Goal: Information Seeking & Learning: Learn about a topic

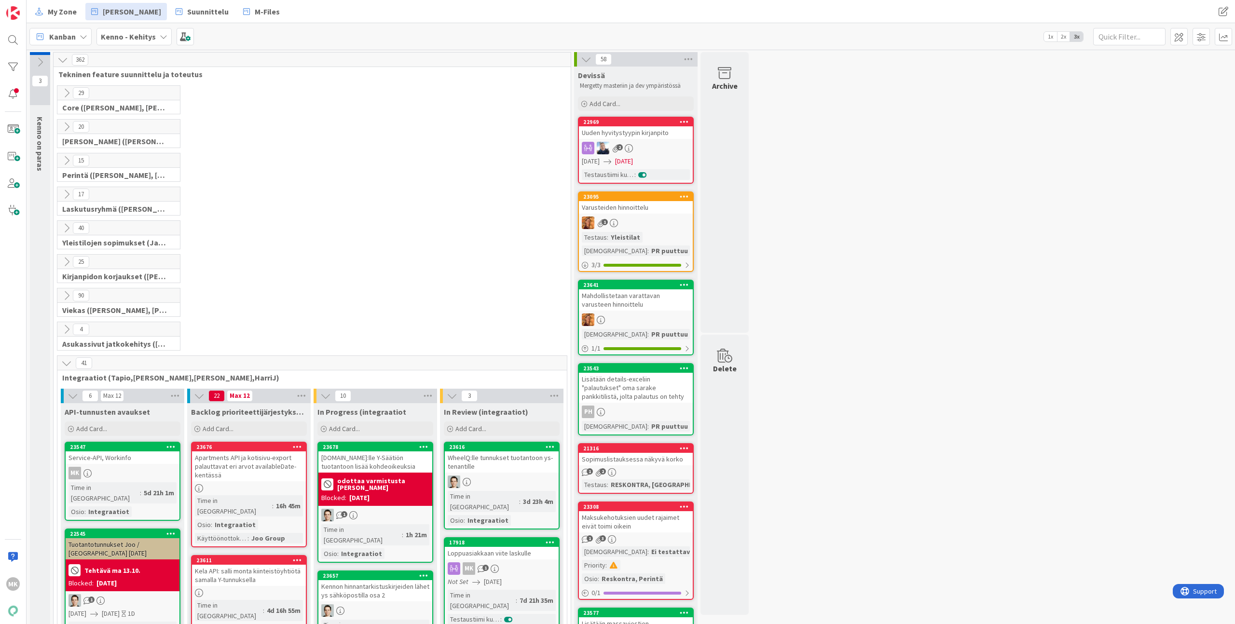
scroll to position [284, 0]
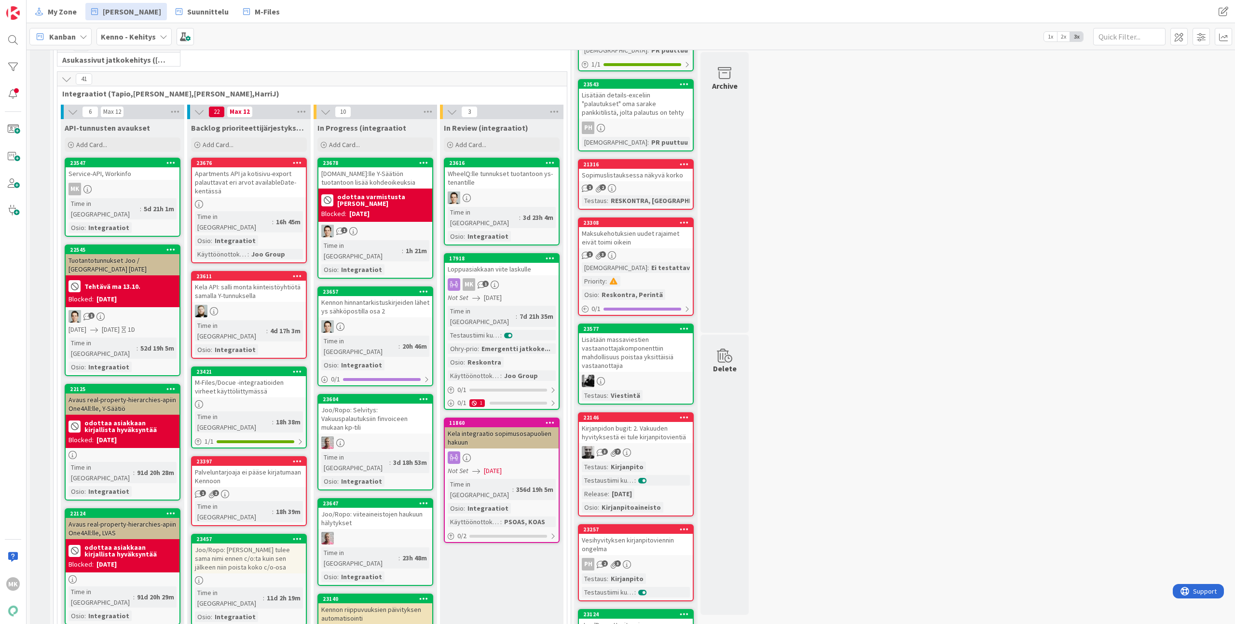
click at [487, 263] on div "Loppuasiakkaan viite laskulle" at bounding box center [502, 269] width 114 height 13
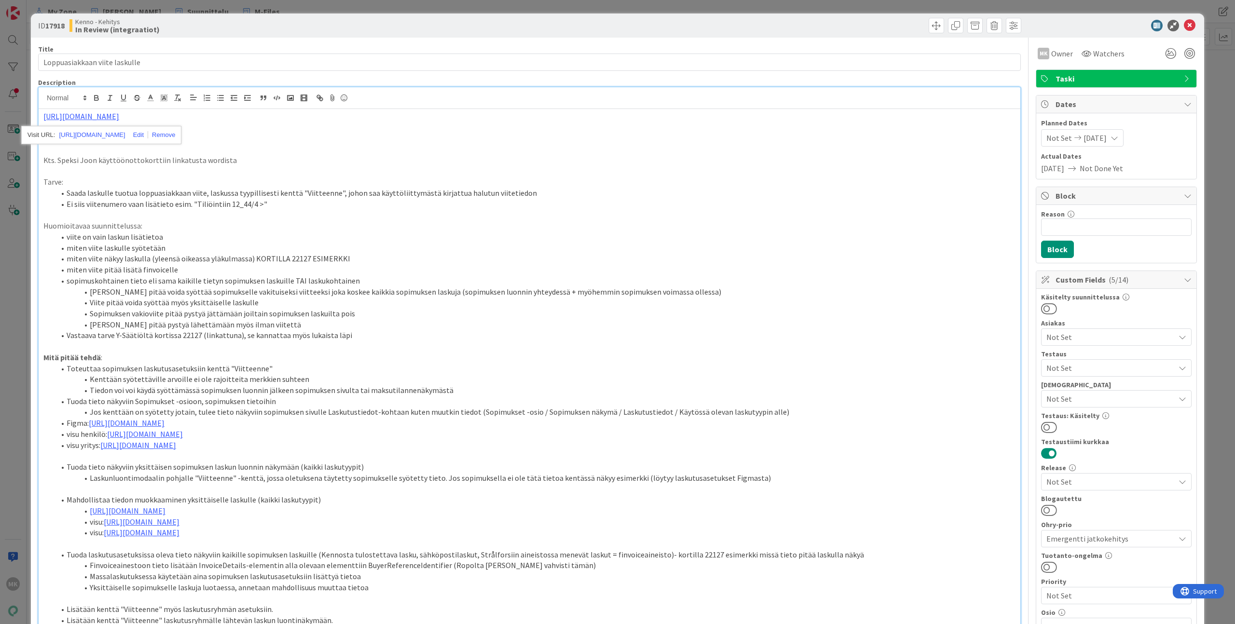
click at [230, 28] on div "Kenno - Kehitys In Review (integraatiot)" at bounding box center [298, 25] width 458 height 15
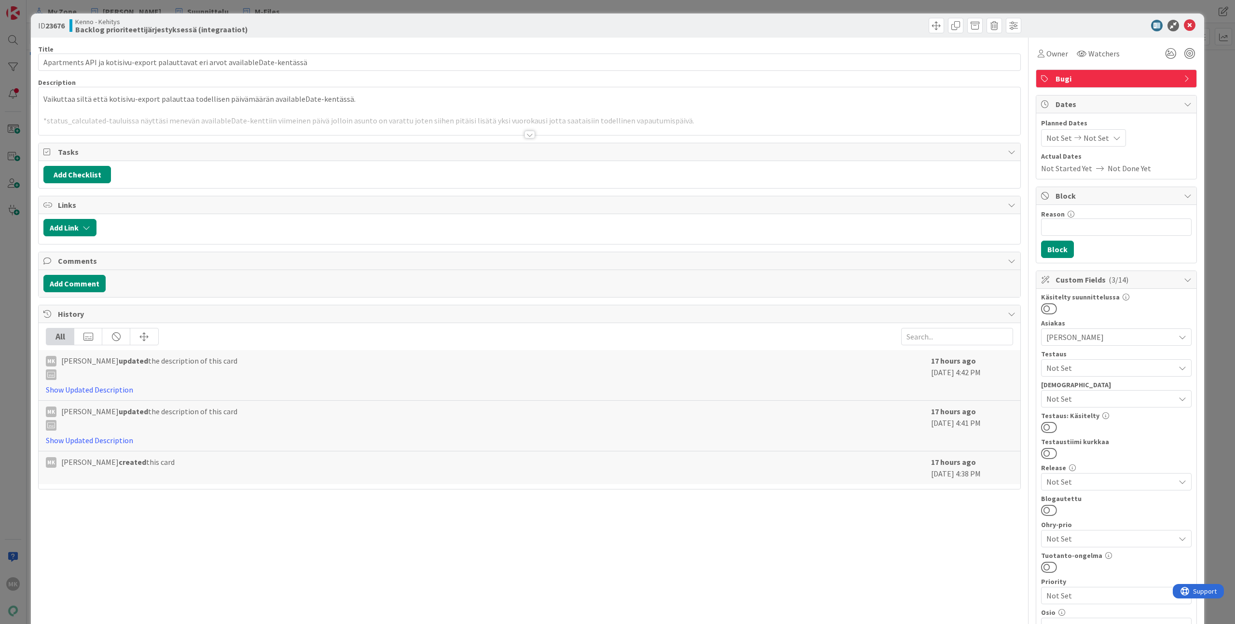
click at [292, 125] on div at bounding box center [530, 123] width 982 height 25
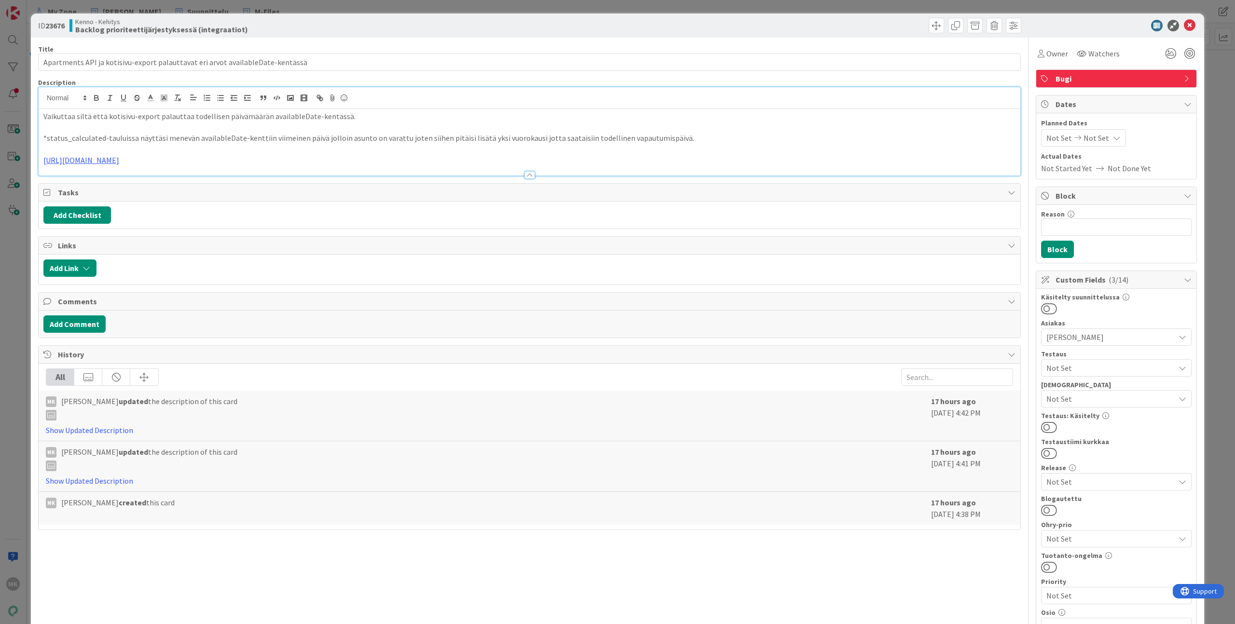
click at [231, 378] on div "All" at bounding box center [530, 377] width 968 height 17
click at [365, 46] on div "Title 78 / 128" at bounding box center [529, 49] width 983 height 9
click at [385, 151] on p at bounding box center [529, 149] width 972 height 11
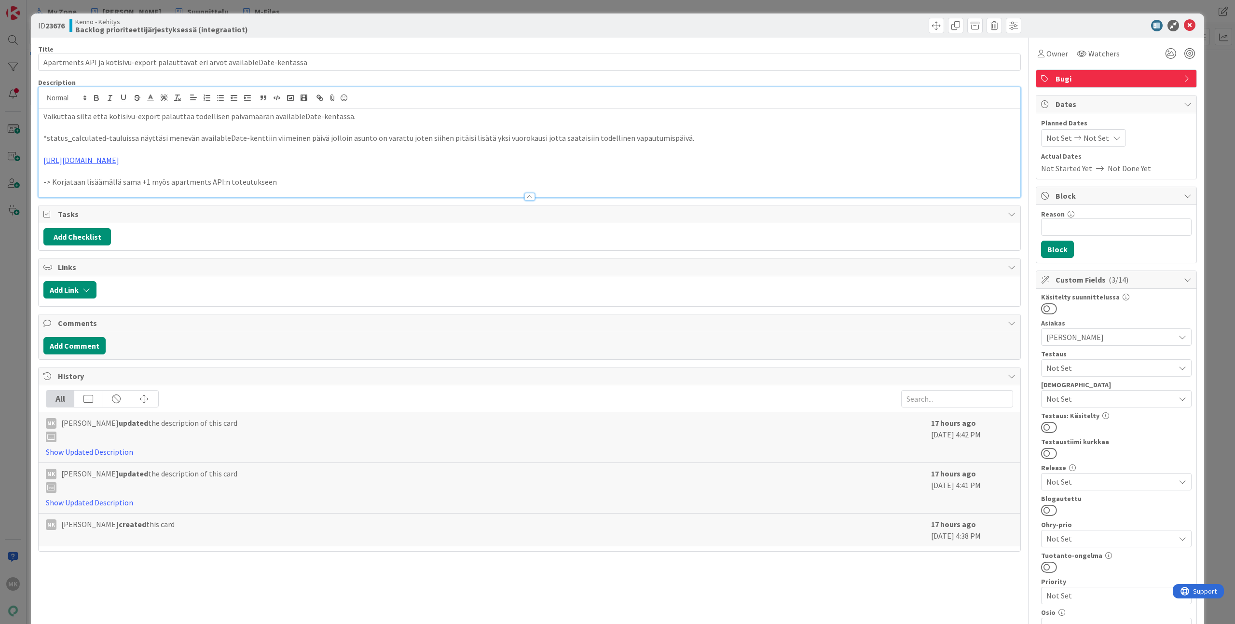
click at [332, 33] on div "Kenno - Kehitys Backlog prioriteettijärjestyksessä (integraatiot)" at bounding box center [298, 25] width 458 height 15
click at [319, 8] on div "ID 23676 Kenno - Kehitys Backlog prioriteettijärjestyksessä (integraatiot) Titl…" at bounding box center [617, 312] width 1235 height 624
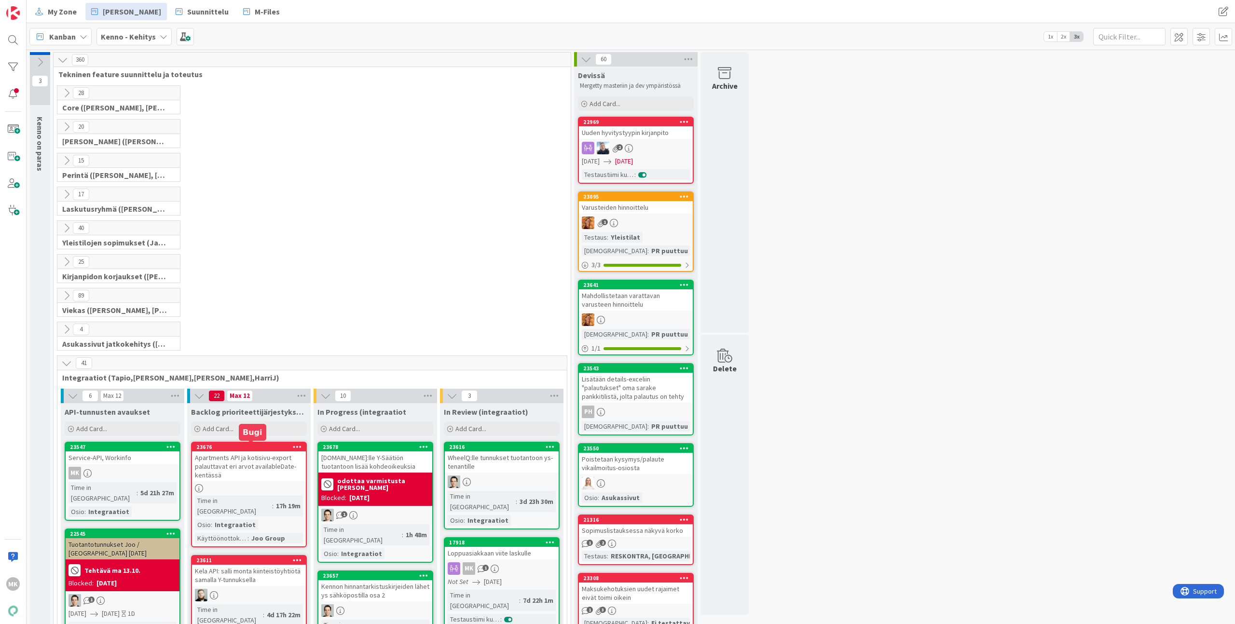
click at [245, 473] on div "Apartments API ja kotisivu-export palauttavat eri arvot availableDate-kentässä" at bounding box center [249, 467] width 114 height 30
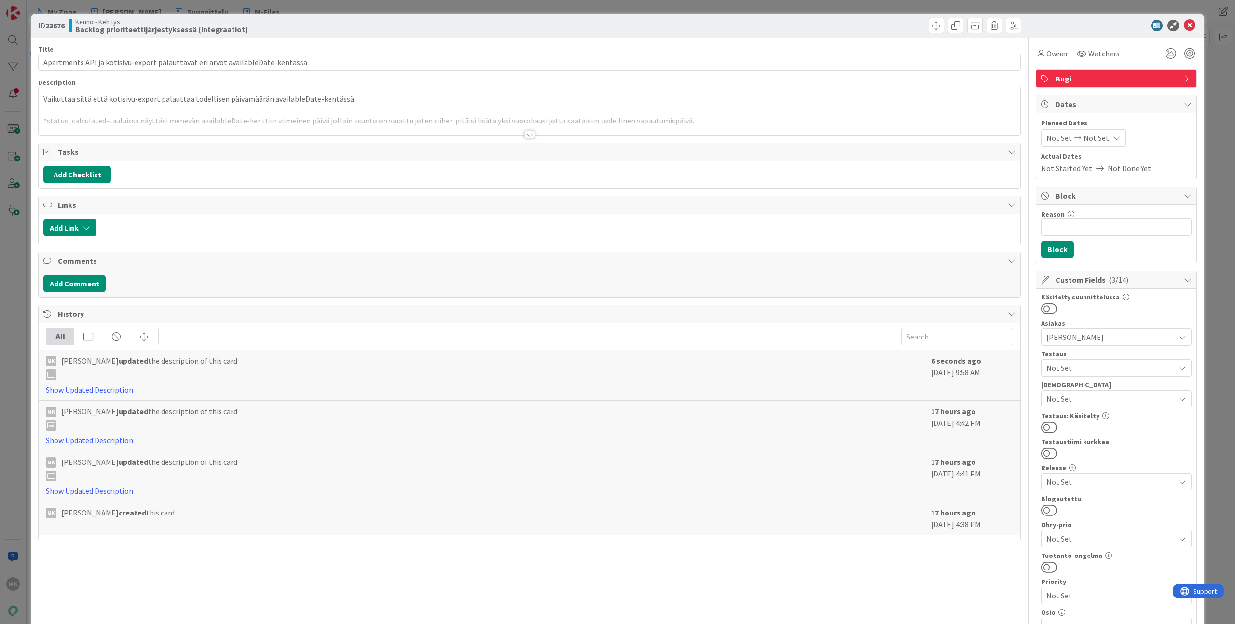
click at [255, 131] on div at bounding box center [530, 123] width 982 height 25
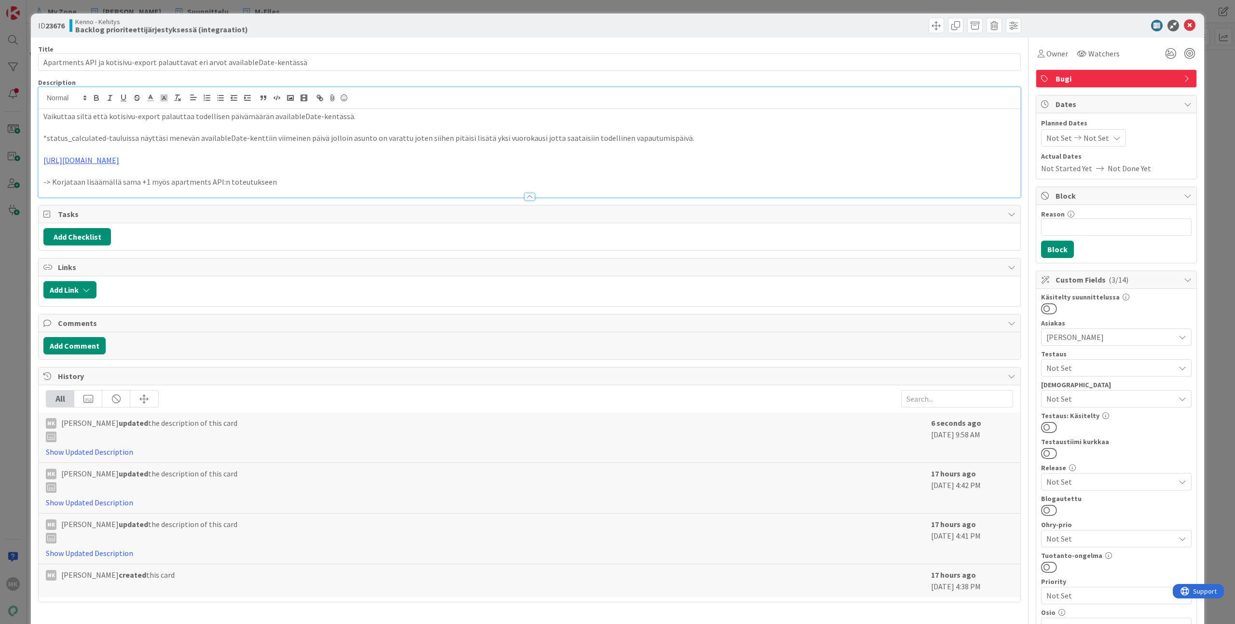
click at [197, 10] on div "ID 23676 Kenno - Kehitys Backlog prioriteettijärjestyksessä (integraatiot) Titl…" at bounding box center [617, 312] width 1235 height 624
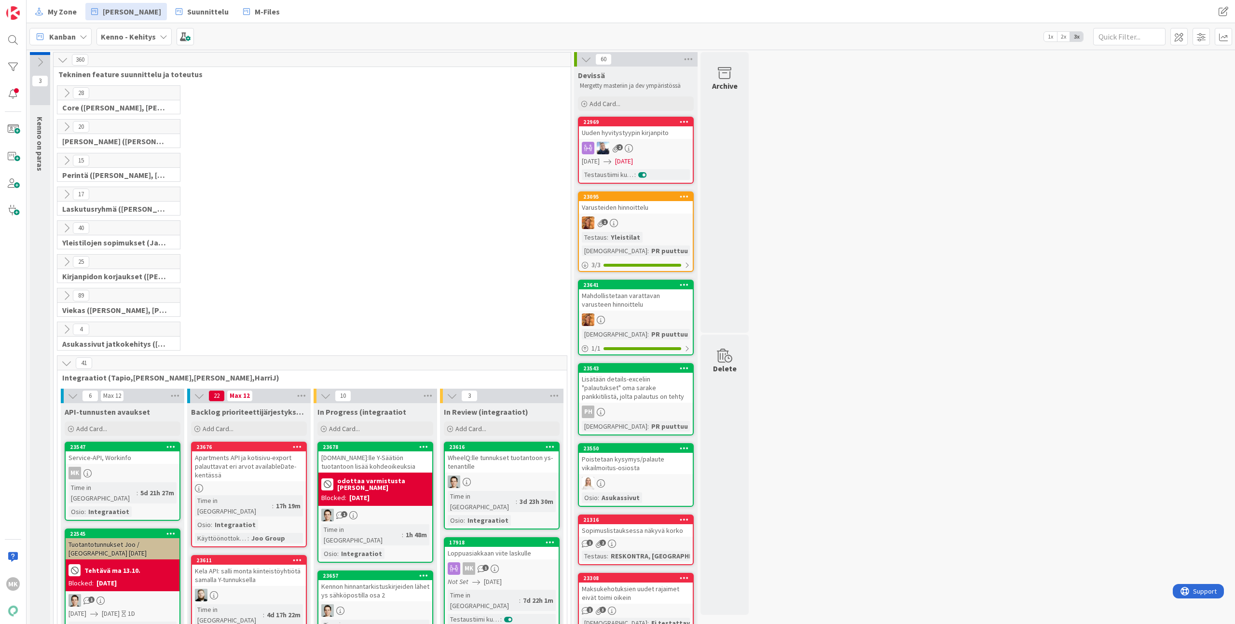
click at [277, 342] on div "4 Asukassivut jatkokehitys (Rasmus, TommiH, Bella)" at bounding box center [311, 339] width 513 height 34
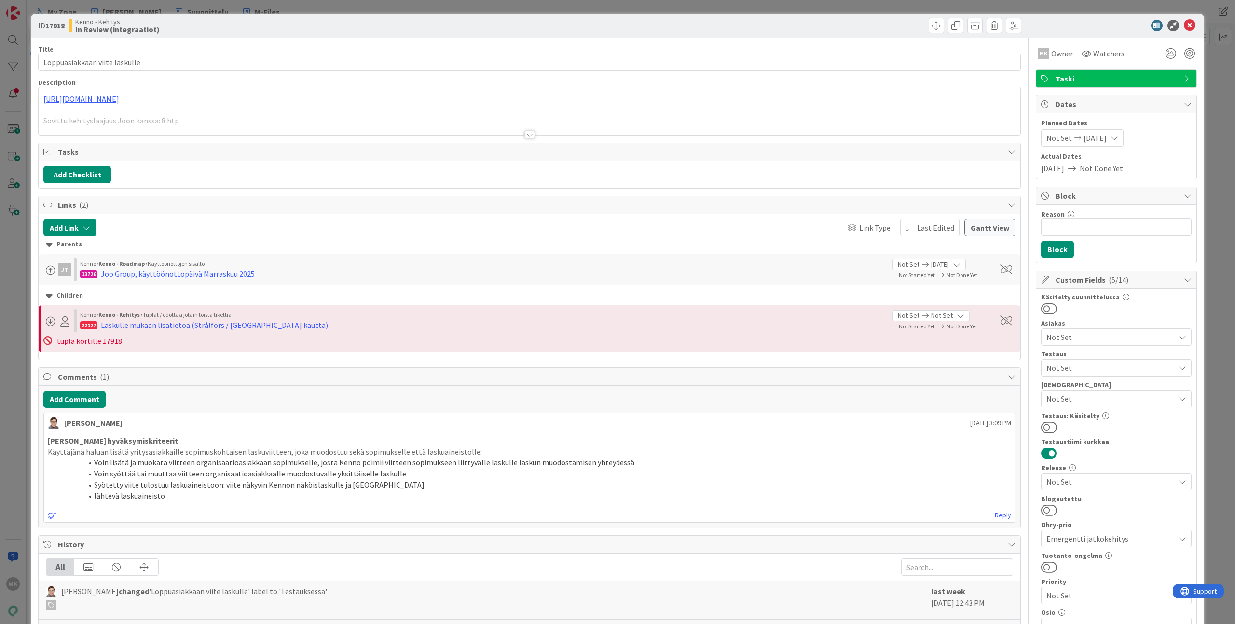
click at [372, 137] on div "Title 29 / 128 Loppuasiakkaan viite laskulle Description https://github.com/pan…" at bounding box center [529, 545] width 983 height 1014
click at [374, 130] on div at bounding box center [530, 123] width 982 height 25
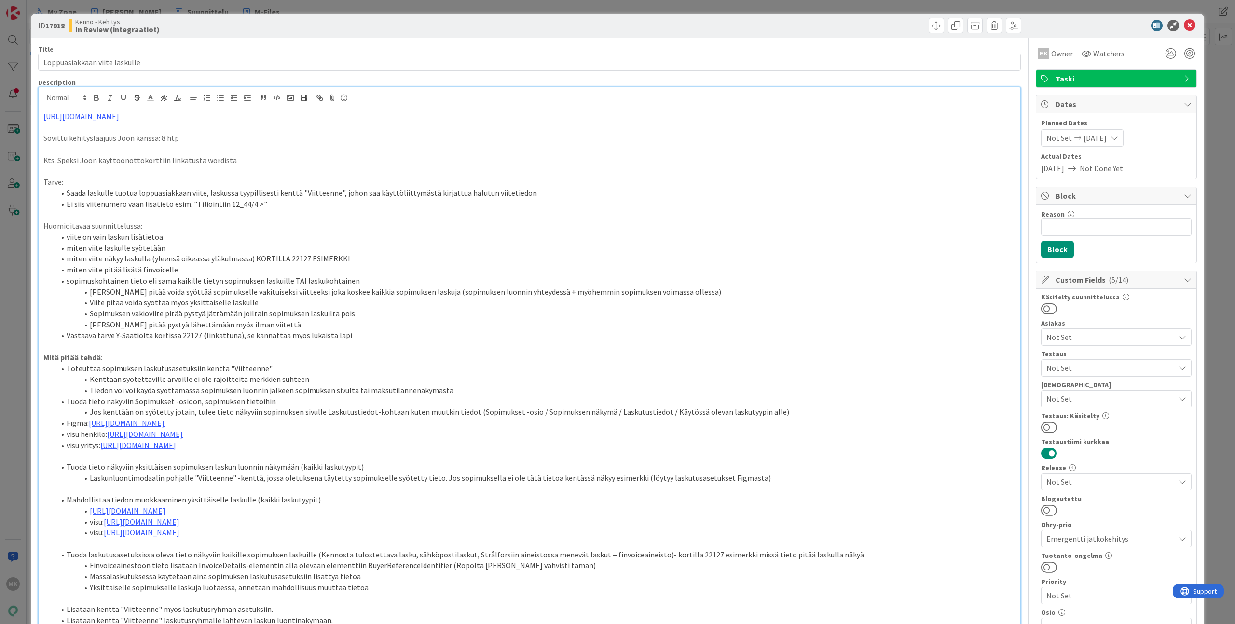
click at [415, 33] on div "ID 17918 Kenno - Kehitys In Review (integraatiot)" at bounding box center [618, 26] width 1174 height 24
